Goal: Entertainment & Leisure: Browse casually

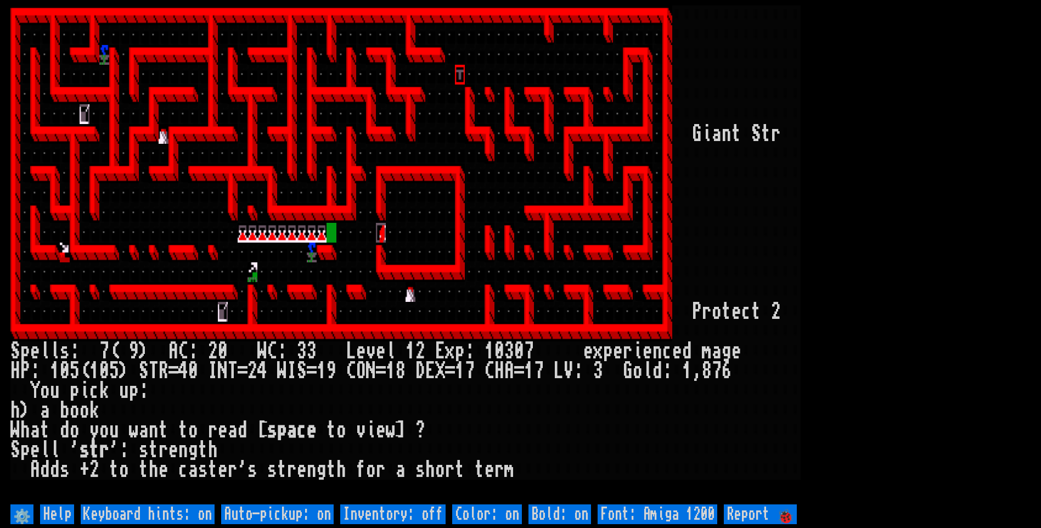
drag, startPoint x: 862, startPoint y: 259, endPoint x: 884, endPoint y: 314, distance: 59.3
click at [874, 293] on larn at bounding box center [520, 253] width 1020 height 496
click at [308, 507] on off "Auto-pickup: on" at bounding box center [277, 514] width 112 height 20
type off "Auto-pickup: off"
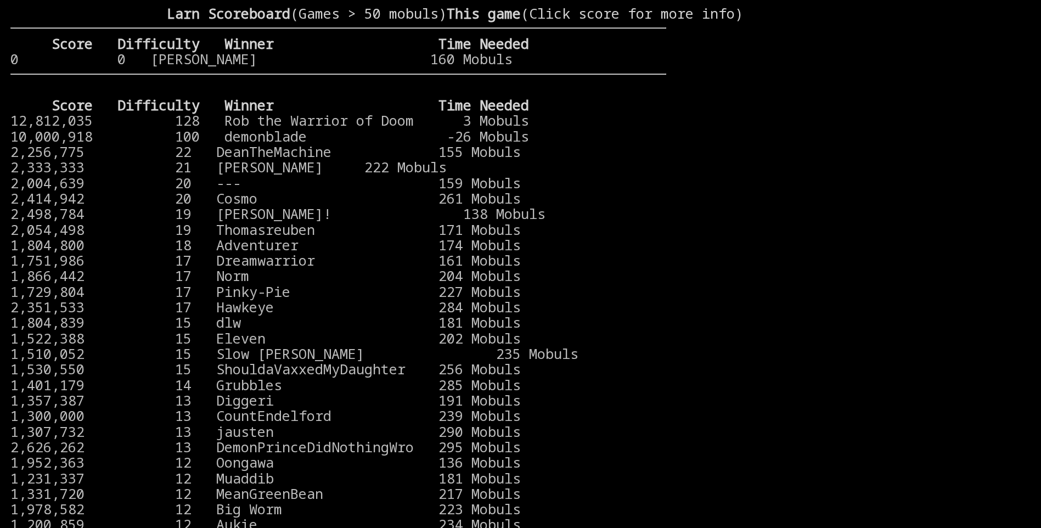
click at [296, 519] on help at bounding box center [520, 511] width 1020 height 21
